Goal: Information Seeking & Learning: Learn about a topic

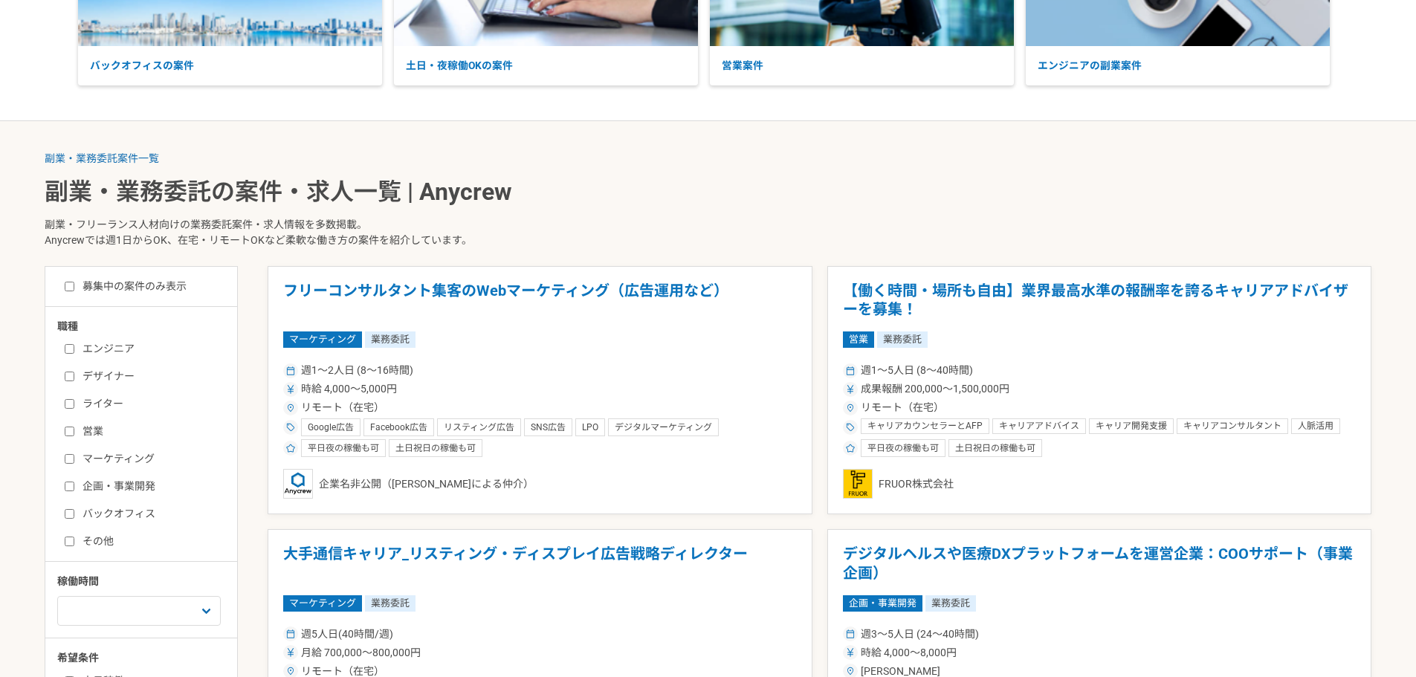
scroll to position [372, 0]
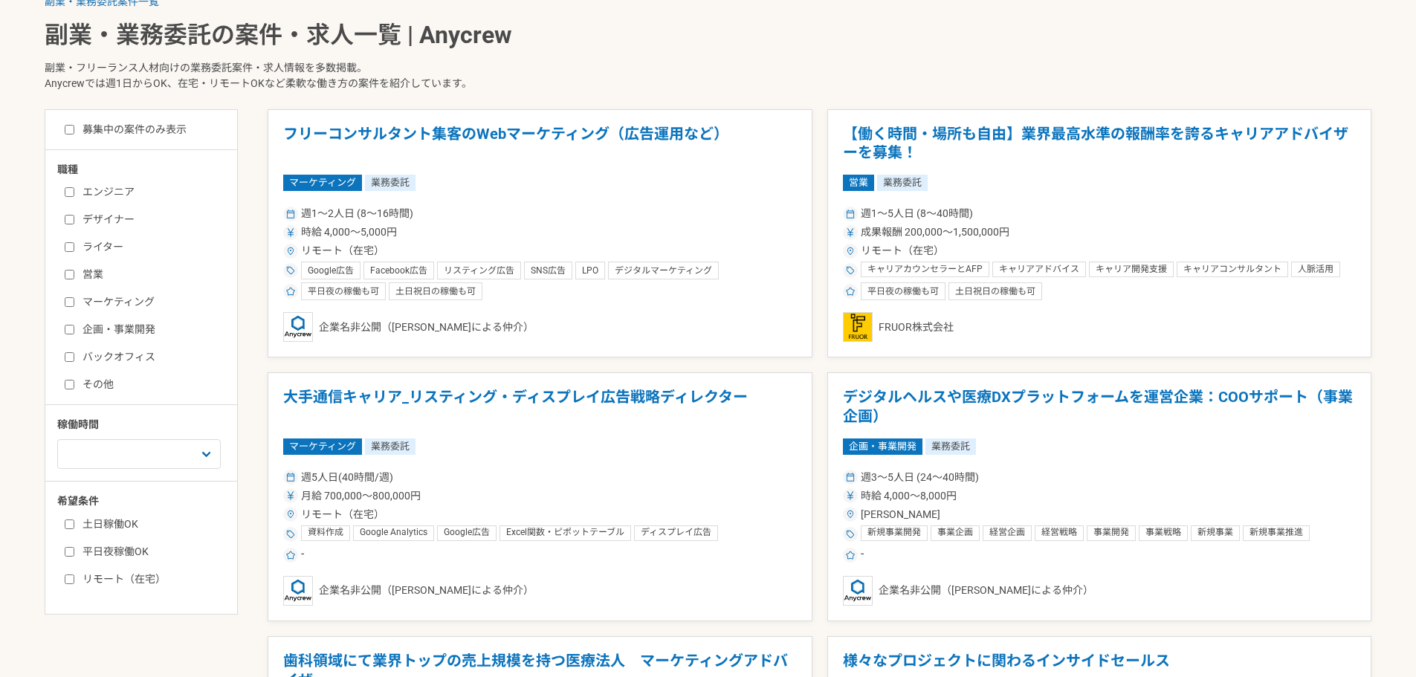
click at [65, 360] on input "バックオフィス" at bounding box center [70, 357] width 10 height 10
checkbox input "true"
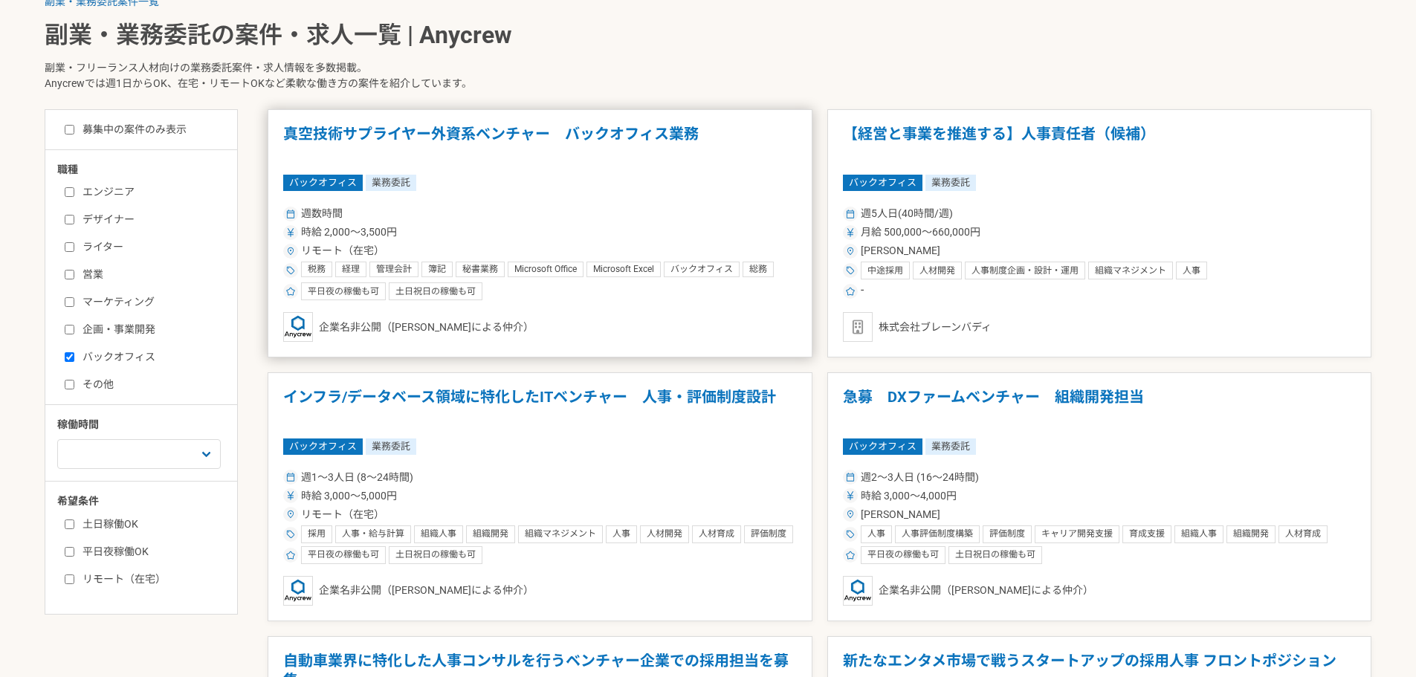
click at [609, 138] on h1 "真空技術サプライヤー外資系ベンチャー　バックオフィス業務" at bounding box center [540, 144] width 514 height 38
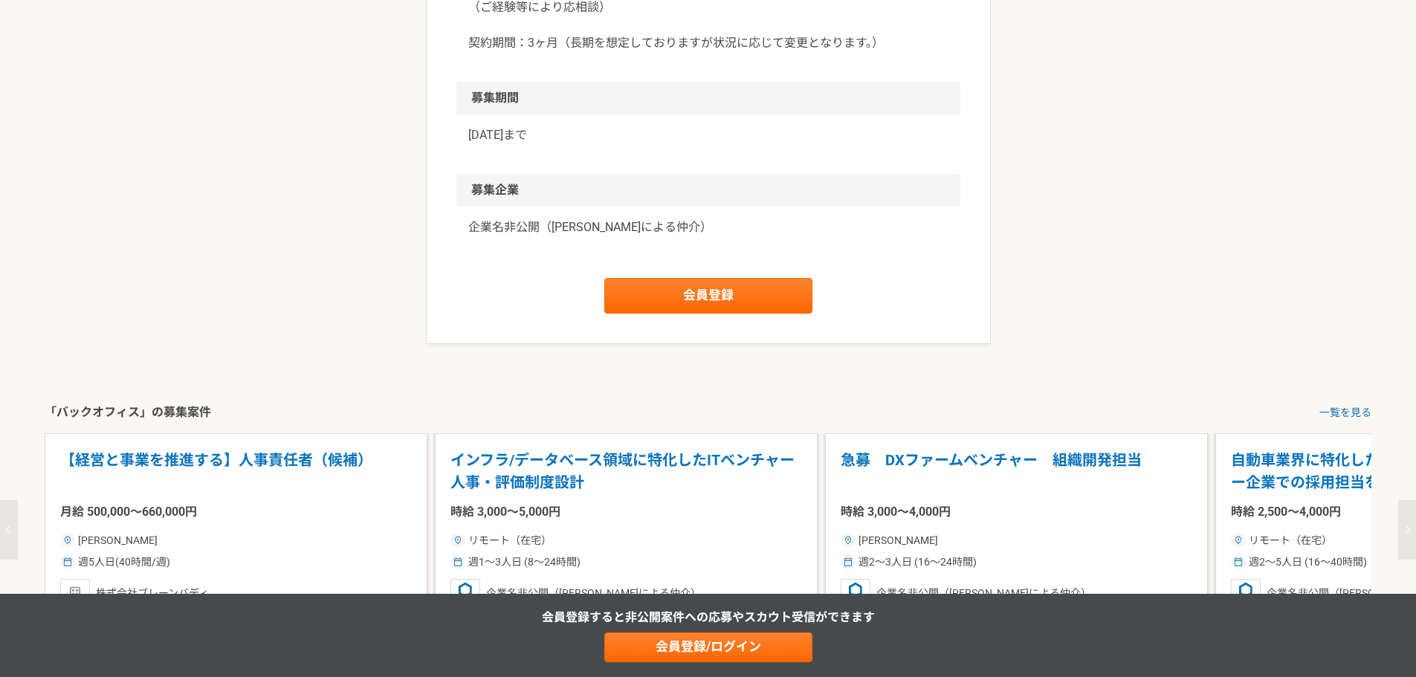
scroll to position [1784, 0]
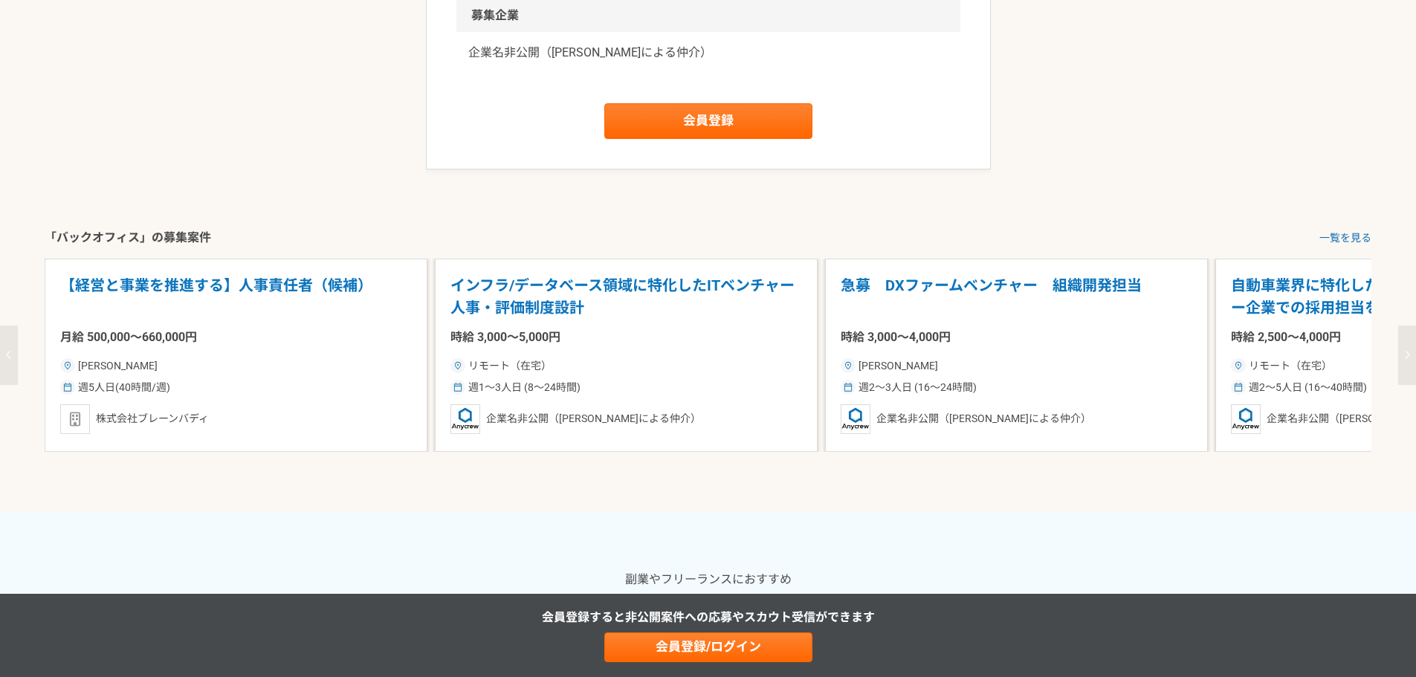
click at [1410, 357] on icon "button" at bounding box center [1407, 355] width 6 height 10
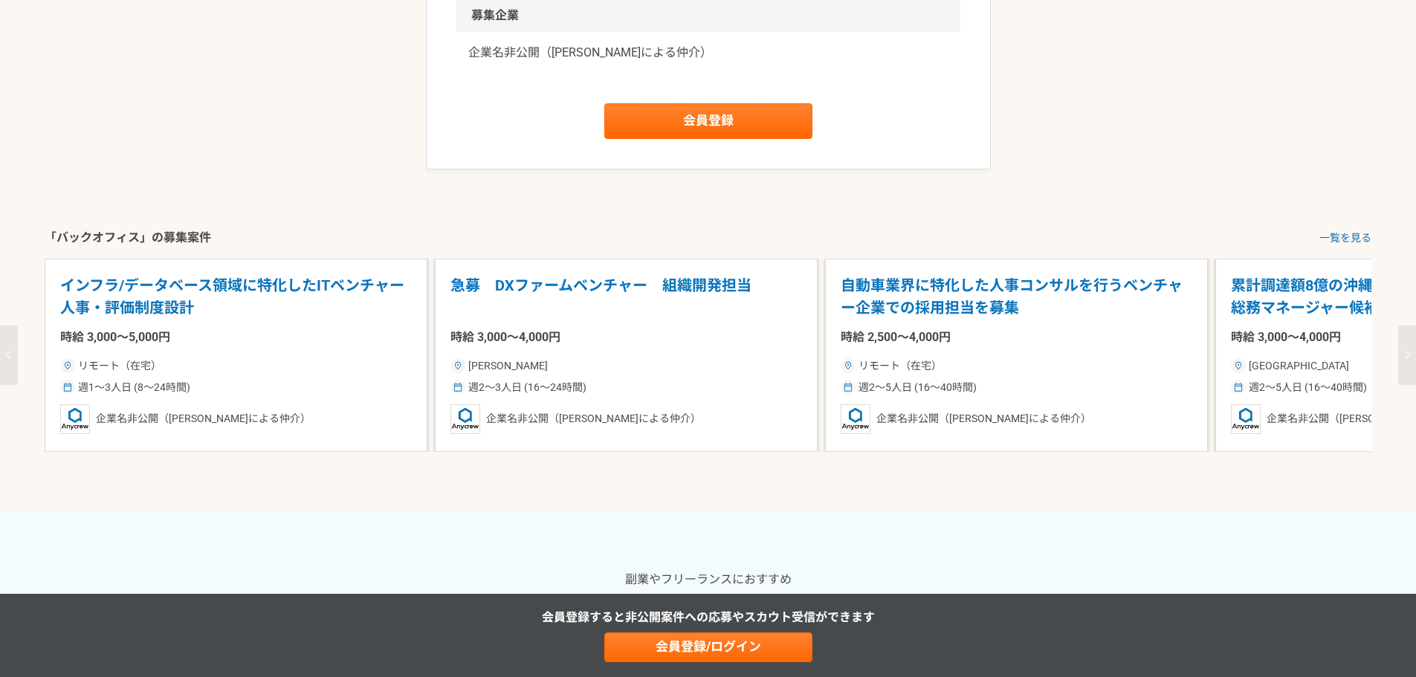
click at [1410, 357] on icon "button" at bounding box center [1407, 355] width 6 height 10
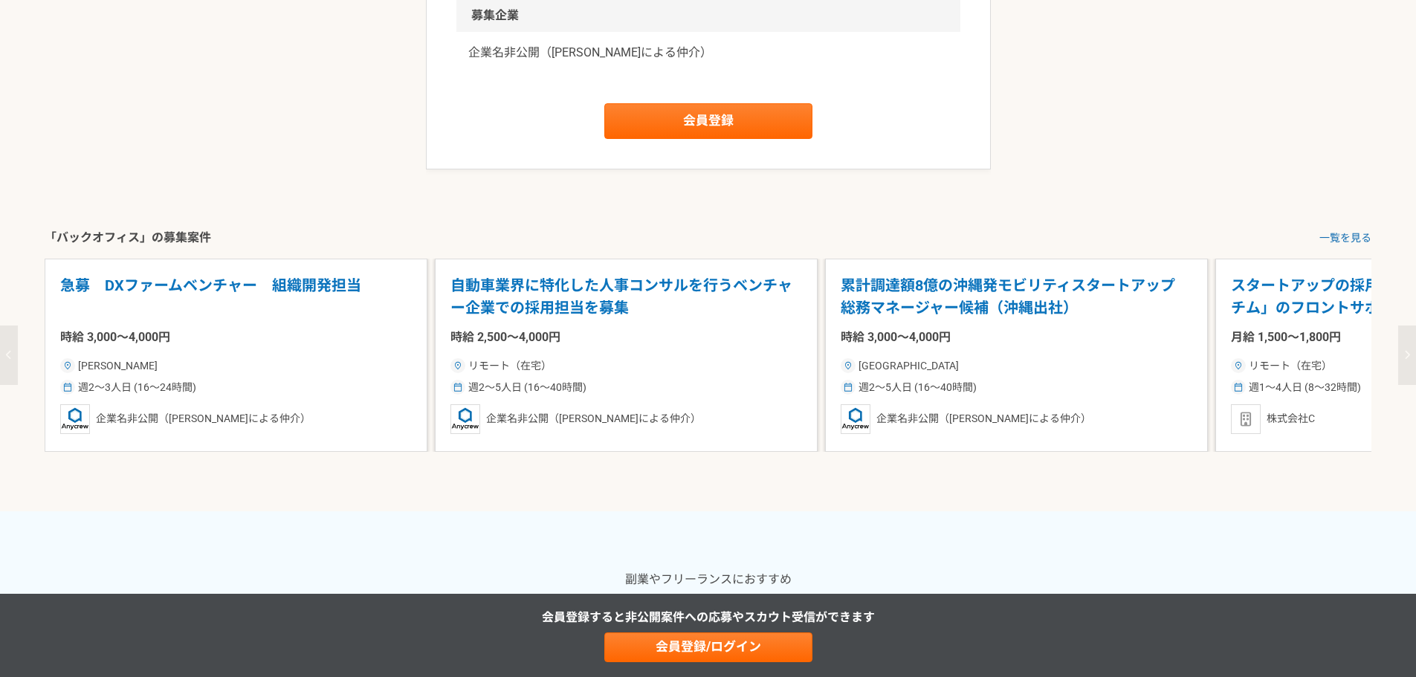
click at [1410, 357] on icon "button" at bounding box center [1407, 355] width 6 height 10
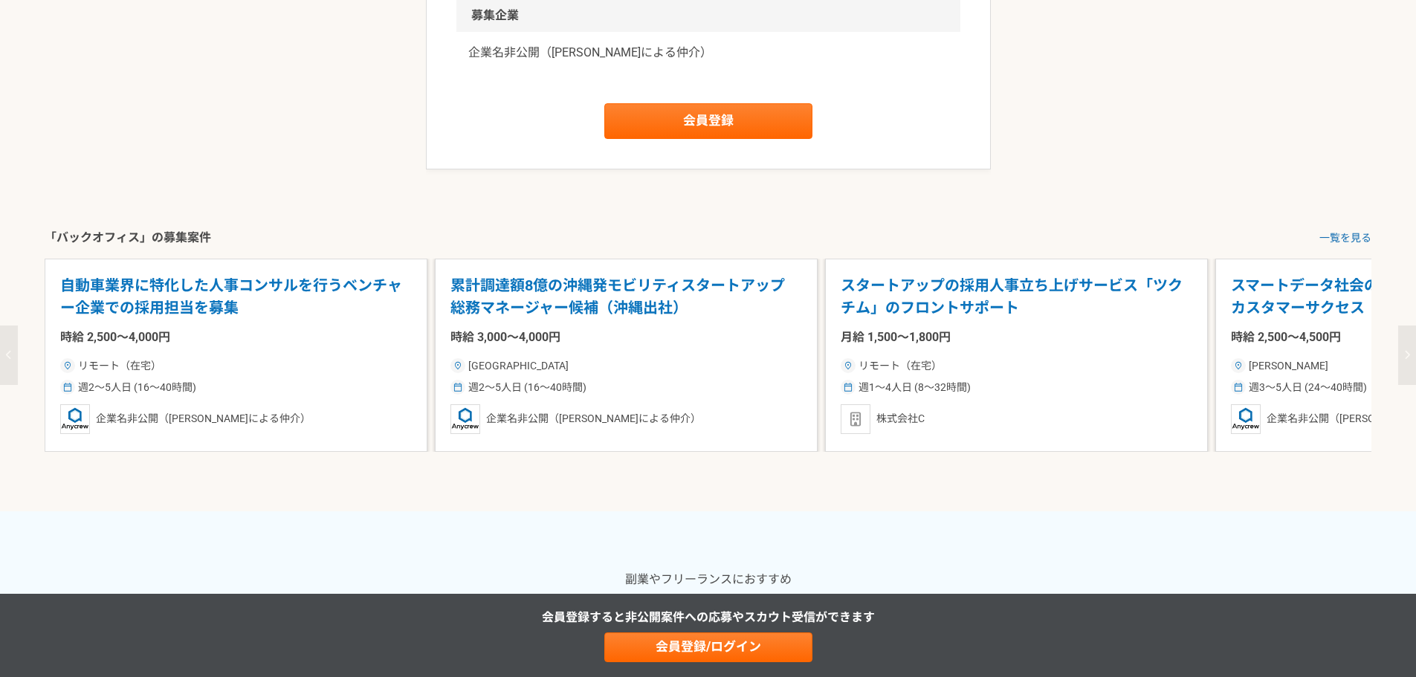
click at [1410, 357] on icon "button" at bounding box center [1407, 355] width 6 height 10
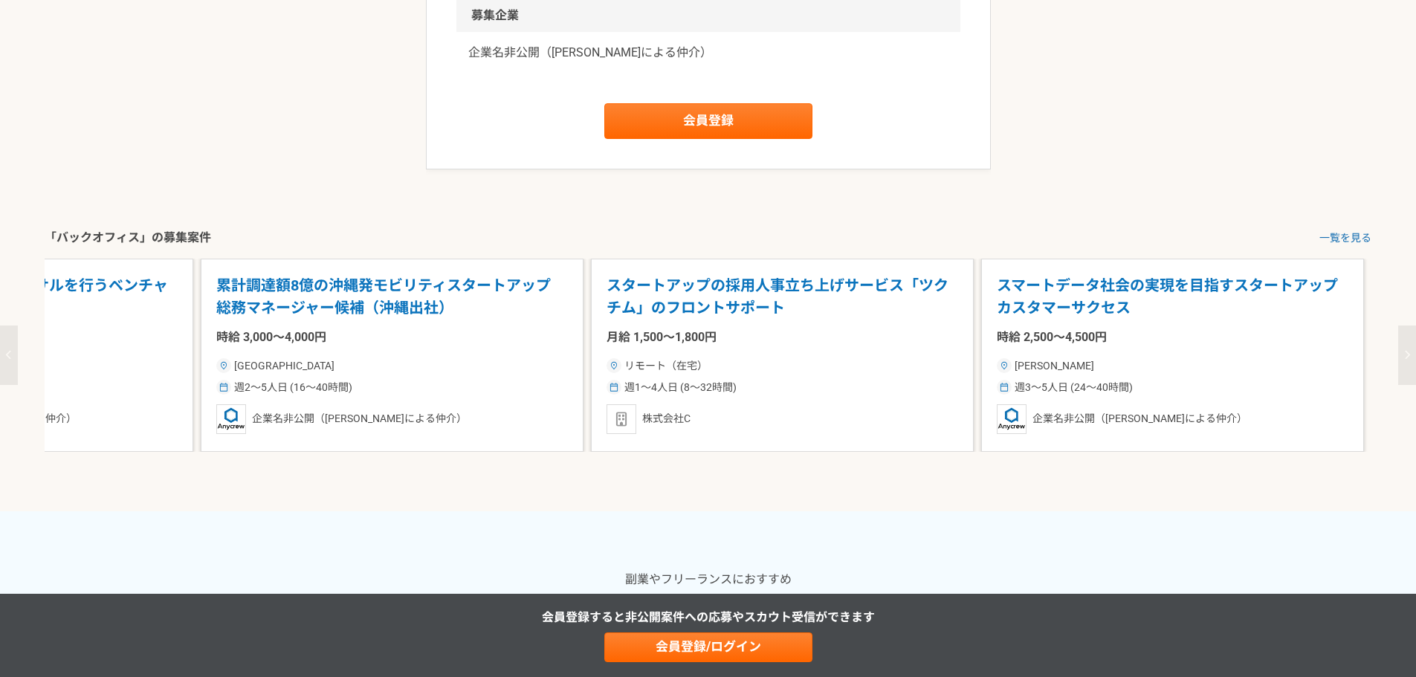
click at [1410, 357] on icon "button" at bounding box center [1407, 355] width 6 height 10
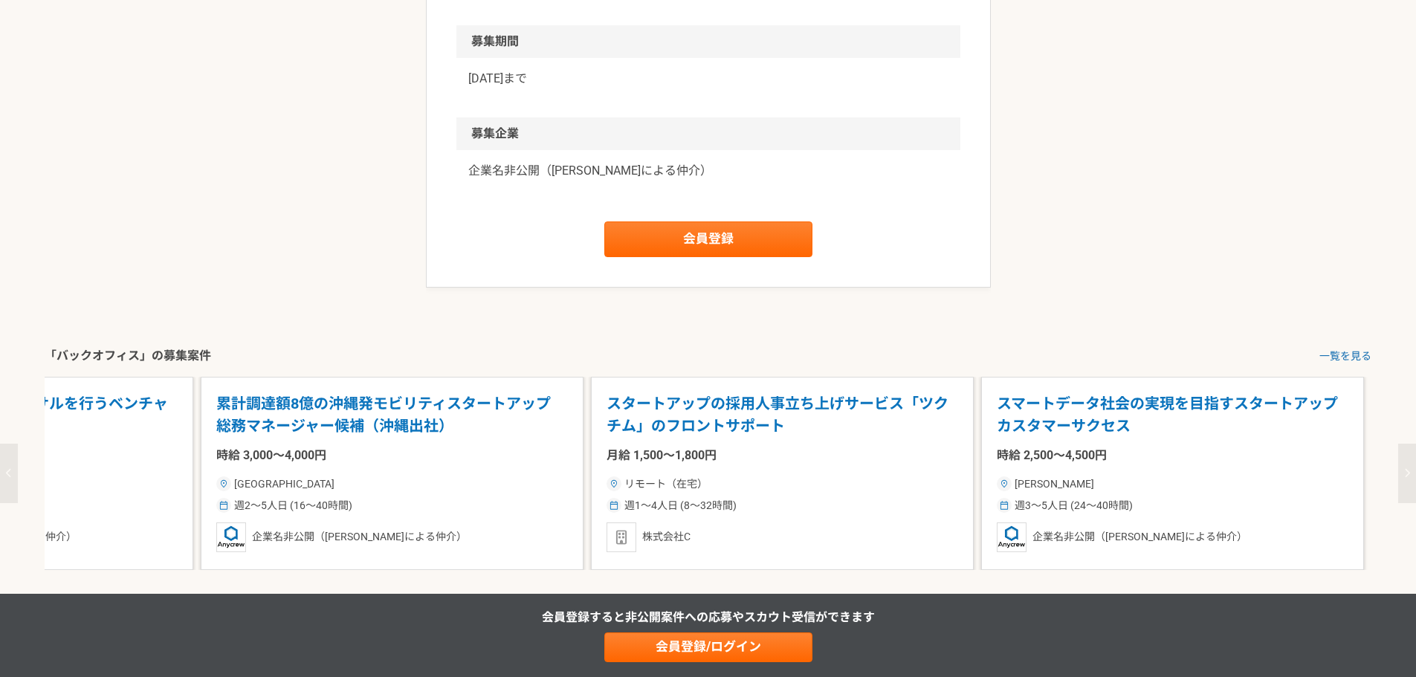
scroll to position [1412, 0]
